Goal: Task Accomplishment & Management: Manage account settings

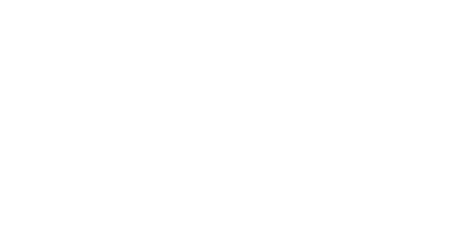
click at [347, 93] on div at bounding box center [237, 120] width 475 height 241
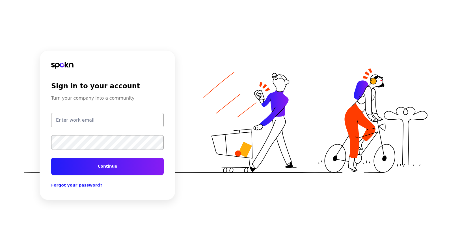
click at [136, 123] on input "email" at bounding box center [107, 120] width 112 height 14
type input "test@getspokn.com"
click at [51, 158] on button "Continue" at bounding box center [107, 166] width 112 height 17
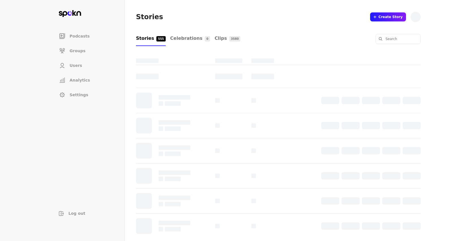
click at [97, 63] on li "Users" at bounding box center [84, 65] width 58 height 12
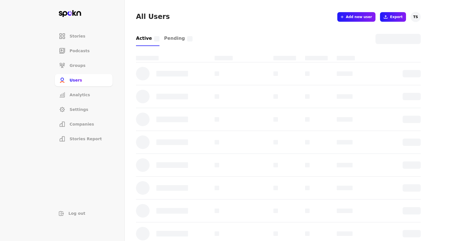
click at [358, 15] on span "Add new user" at bounding box center [358, 17] width 26 height 5
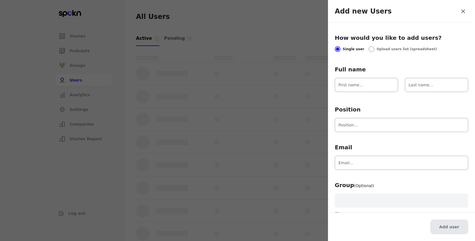
scroll to position [10, 0]
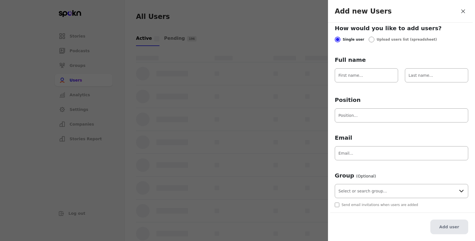
click at [358, 188] on input "text" at bounding box center [400, 191] width 133 height 14
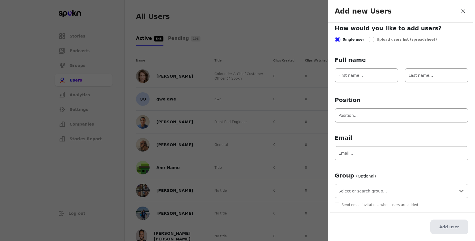
click at [306, 115] on div at bounding box center [237, 120] width 475 height 241
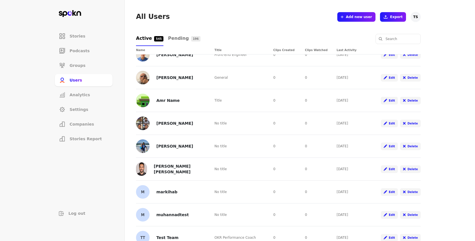
scroll to position [67, 0]
click at [99, 63] on li "Groups" at bounding box center [84, 65] width 58 height 12
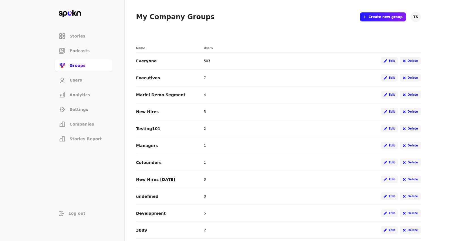
click at [84, 80] on li "Users" at bounding box center [84, 80] width 58 height 12
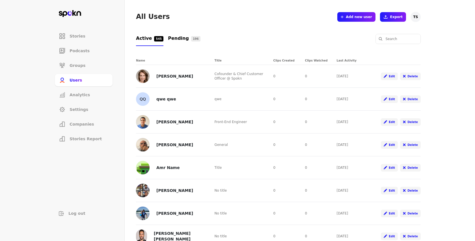
click at [187, 36] on link "Pending 196" at bounding box center [184, 38] width 32 height 15
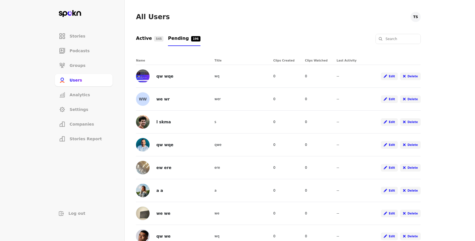
click at [157, 38] on span "545" at bounding box center [158, 38] width 9 height 5
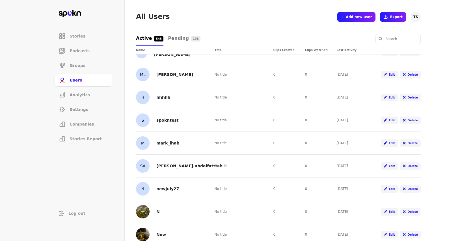
scroll to position [834, 0]
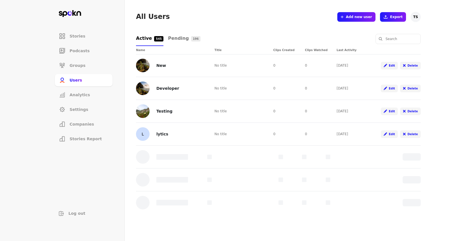
click at [101, 124] on li "Companies" at bounding box center [84, 124] width 58 height 12
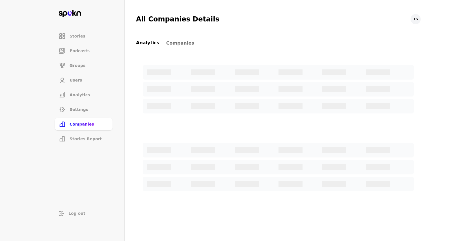
click at [183, 40] on span "Companies" at bounding box center [180, 43] width 28 height 7
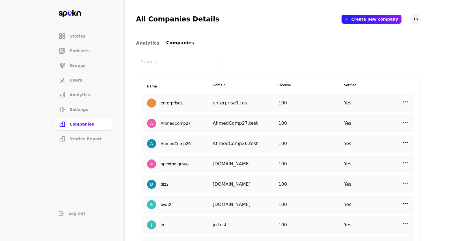
click at [67, 77] on li "Users" at bounding box center [84, 80] width 58 height 12
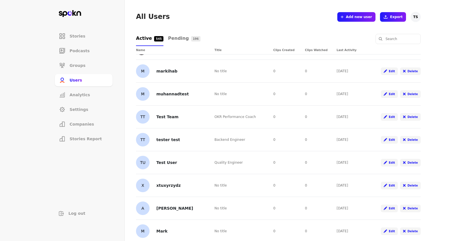
scroll to position [176, 0]
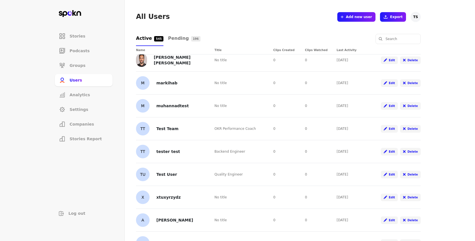
click at [375, 17] on button "Add new user" at bounding box center [356, 17] width 38 height 10
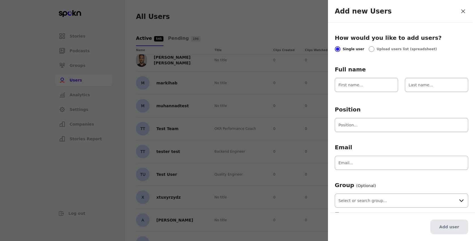
click at [371, 86] on input "Full name" at bounding box center [365, 85] width 63 height 14
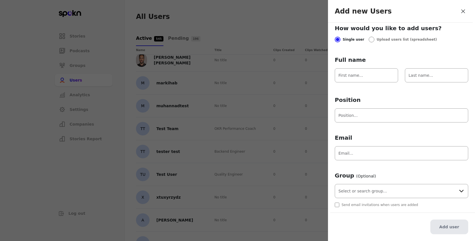
scroll to position [9, 0]
click at [363, 190] on input "text" at bounding box center [400, 192] width 133 height 14
click at [292, 66] on div at bounding box center [237, 120] width 475 height 241
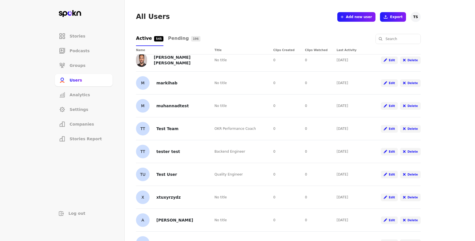
click at [84, 64] on span "Groups" at bounding box center [77, 66] width 16 height 6
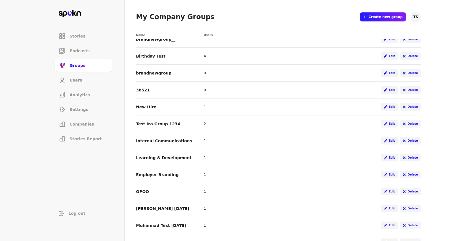
scroll to position [516, 0]
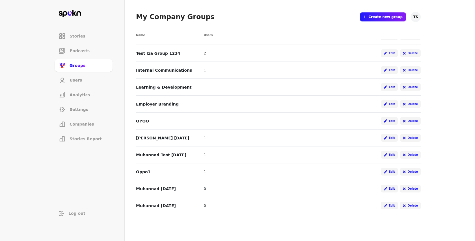
click at [81, 31] on li "Stories" at bounding box center [84, 36] width 58 height 12
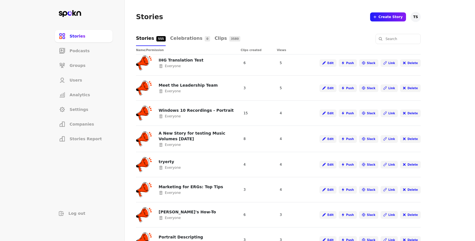
click at [80, 35] on span "Stories" at bounding box center [77, 36] width 16 height 6
click at [79, 55] on li "Podcasts" at bounding box center [84, 51] width 58 height 12
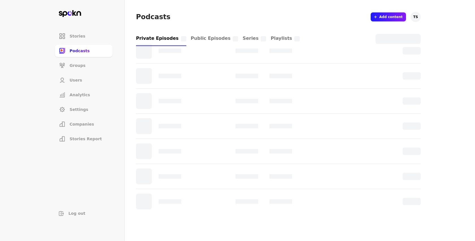
click at [87, 139] on span "Stories Report" at bounding box center [85, 139] width 32 height 6
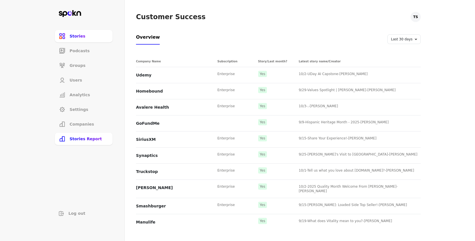
click at [87, 126] on span "Companies" at bounding box center [81, 124] width 25 height 6
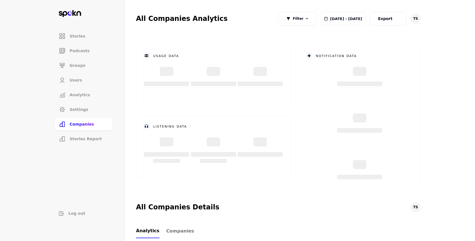
click at [88, 137] on span "Stories Report" at bounding box center [85, 139] width 32 height 6
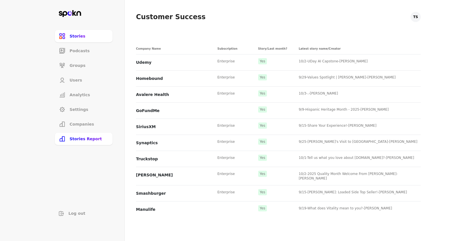
scroll to position [14, 0]
click at [88, 101] on li "Analytics" at bounding box center [84, 95] width 58 height 12
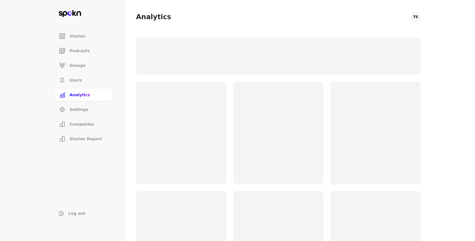
click at [88, 111] on li "Settings" at bounding box center [84, 109] width 58 height 12
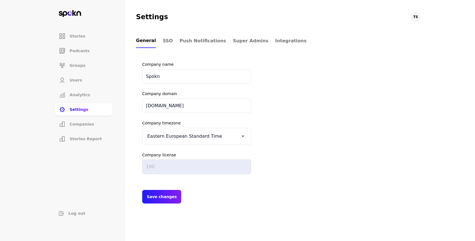
click at [86, 82] on li "Users" at bounding box center [84, 80] width 58 height 12
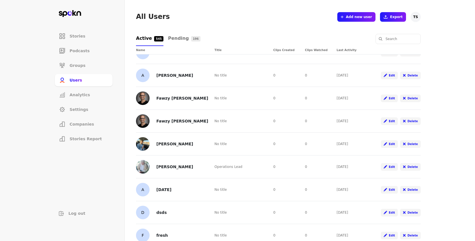
scroll to position [2266, 0]
click at [144, 143] on img at bounding box center [143, 144] width 14 height 14
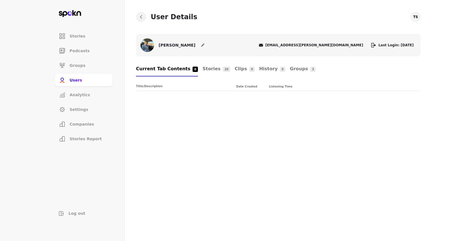
click at [149, 46] on img at bounding box center [147, 45] width 14 height 14
click at [71, 16] on icon at bounding box center [70, 13] width 22 height 7
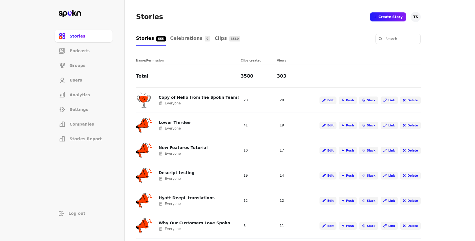
click at [91, 76] on li "Users" at bounding box center [84, 80] width 58 height 12
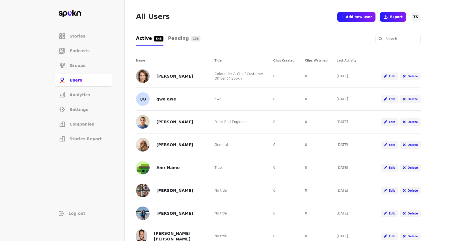
click at [353, 19] on span "Add new user" at bounding box center [358, 17] width 26 height 5
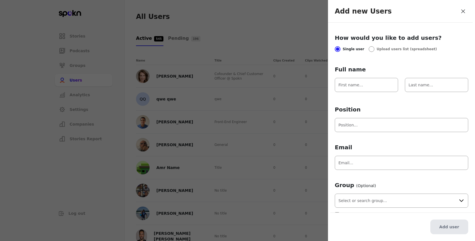
click at [369, 200] on input "text" at bounding box center [400, 201] width 133 height 14
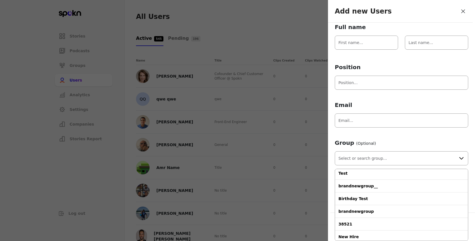
scroll to position [10, 0]
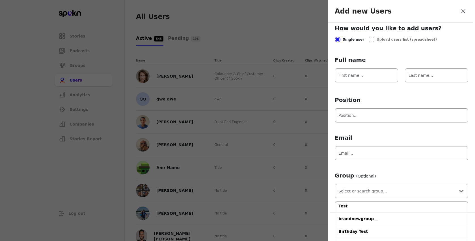
click at [377, 67] on form "Full name Position Email Group (Optional) Everyone Executives Mariel Demo Segme…" at bounding box center [400, 131] width 133 height 151
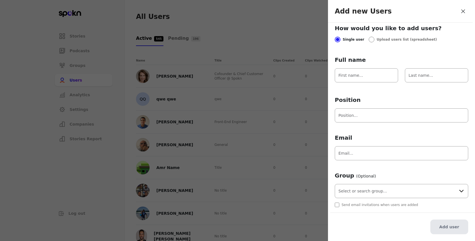
click at [374, 196] on input "text" at bounding box center [400, 191] width 133 height 14
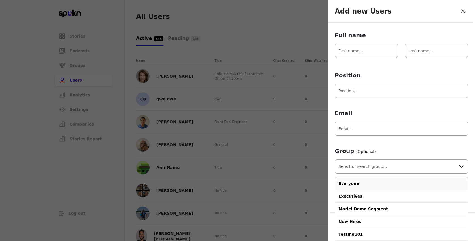
scroll to position [40, 0]
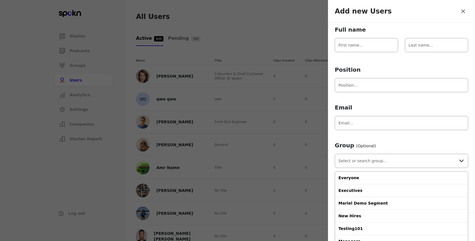
click at [297, 110] on div at bounding box center [237, 120] width 475 height 241
